Goal: Check status

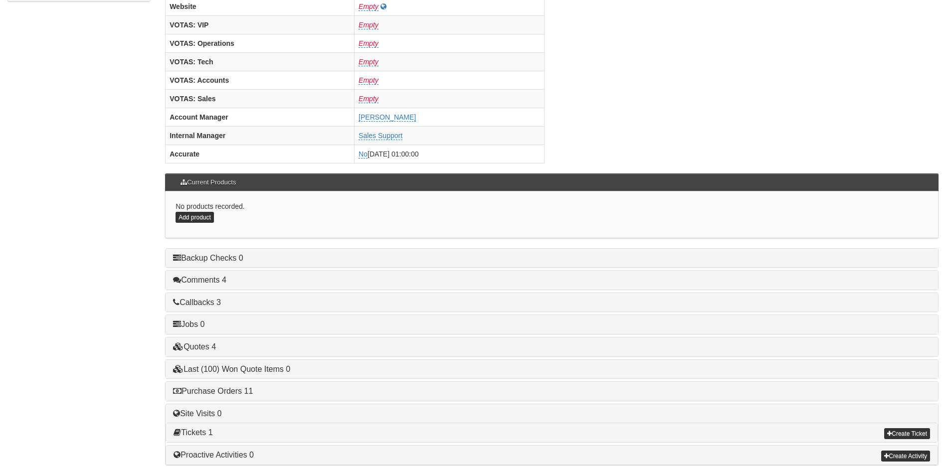
scroll to position [399, 0]
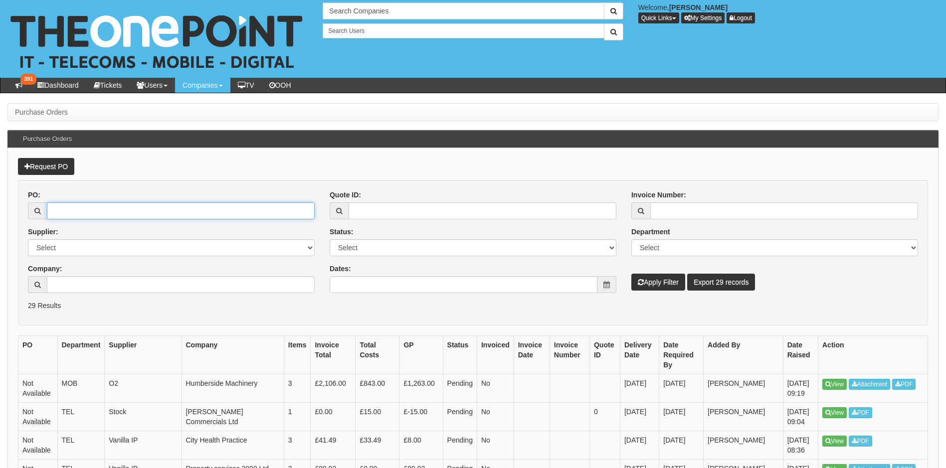
click at [115, 209] on input "PO:" at bounding box center [181, 210] width 268 height 17
type input "18688"
click at [631, 274] on button "Apply Filter" at bounding box center [658, 282] width 54 height 17
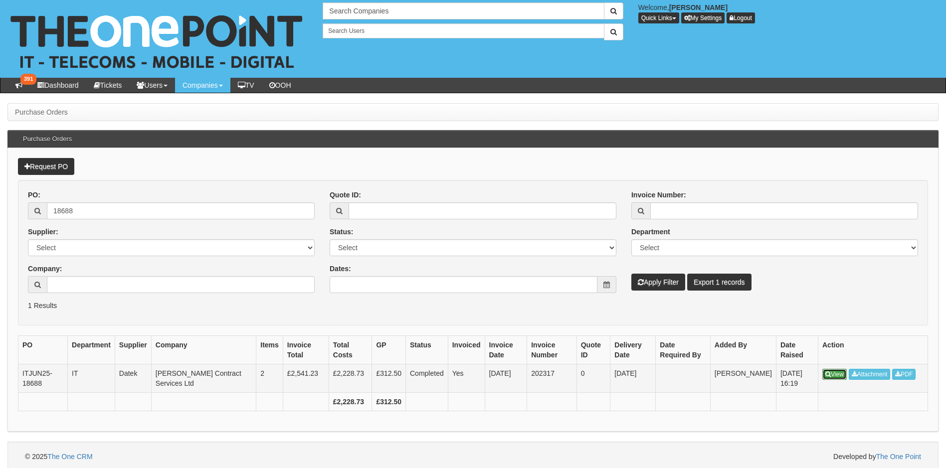
click at [828, 377] on icon at bounding box center [827, 375] width 5 height 6
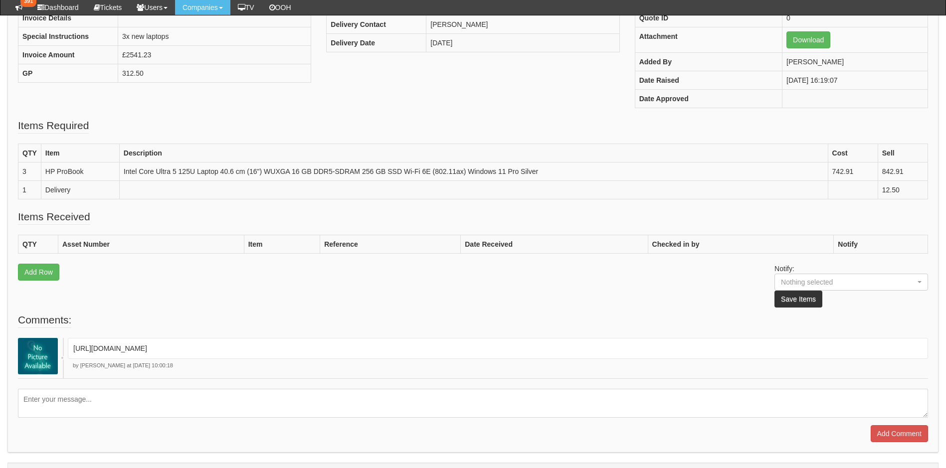
scroll to position [199, 0]
drag, startPoint x: 225, startPoint y: 348, endPoint x: 72, endPoint y: 352, distance: 152.7
click at [72, 352] on div "https://halo.theonepoint.co.uk/ticket?id=387891" at bounding box center [498, 347] width 860 height 21
drag, startPoint x: 72, startPoint y: 352, endPoint x: 102, endPoint y: 344, distance: 30.6
copy p "https://halo.theonepoint.co.uk/ticket?id=387891"
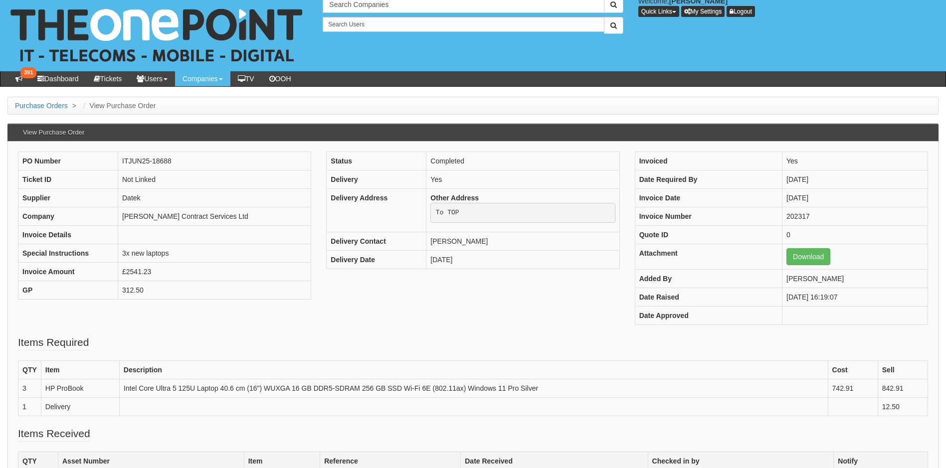
scroll to position [0, 0]
